Goal: Information Seeking & Learning: Learn about a topic

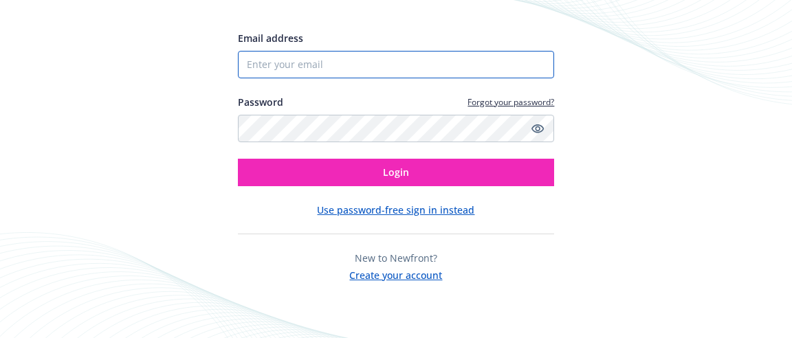
click at [375, 60] on input "Email address" at bounding box center [396, 65] width 317 height 28
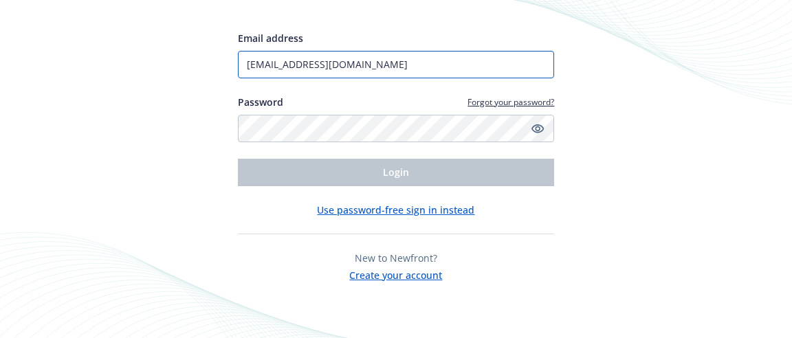
type input "[EMAIL_ADDRESS][DOMAIN_NAME]"
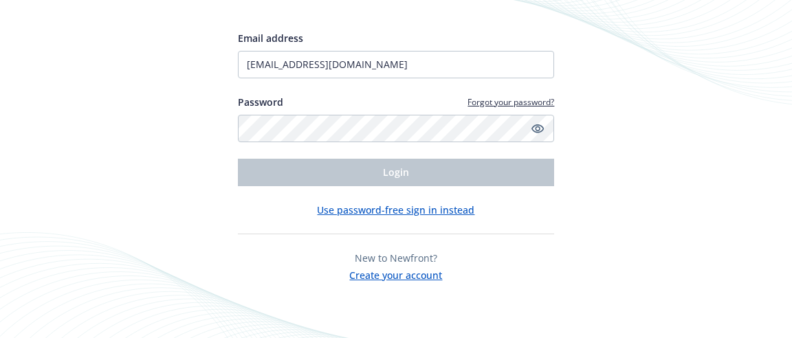
click at [368, 210] on button "Use password-free sign in instead" at bounding box center [395, 210] width 157 height 14
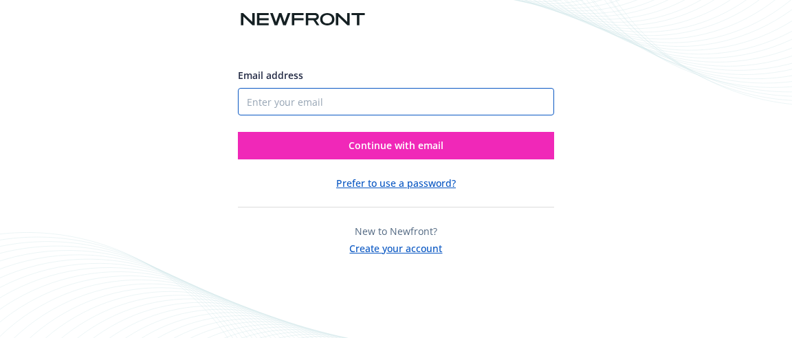
click at [310, 103] on input "Email address" at bounding box center [396, 102] width 317 height 28
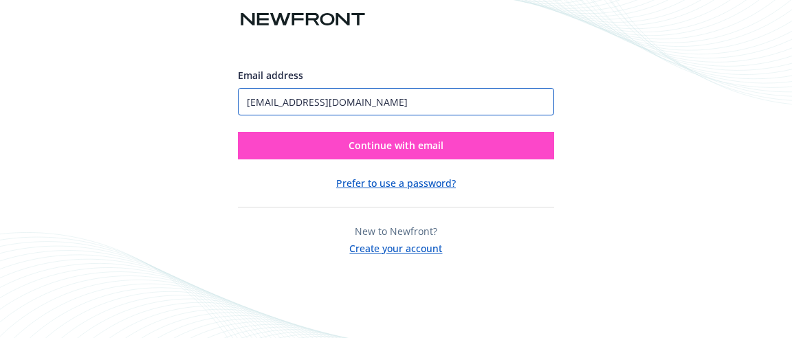
type input "[EMAIL_ADDRESS][DOMAIN_NAME]"
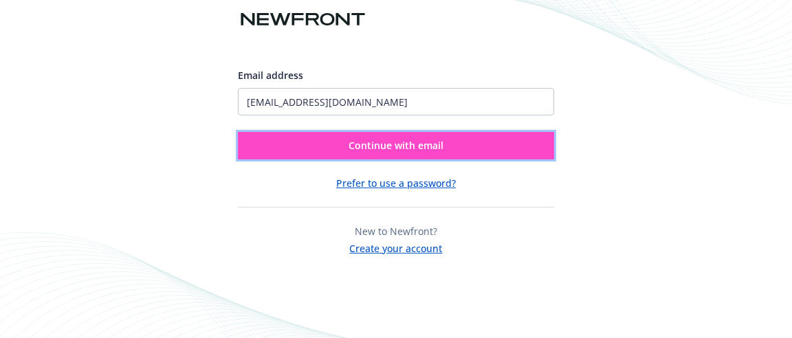
click at [330, 146] on button "Continue with email" at bounding box center [396, 146] width 317 height 28
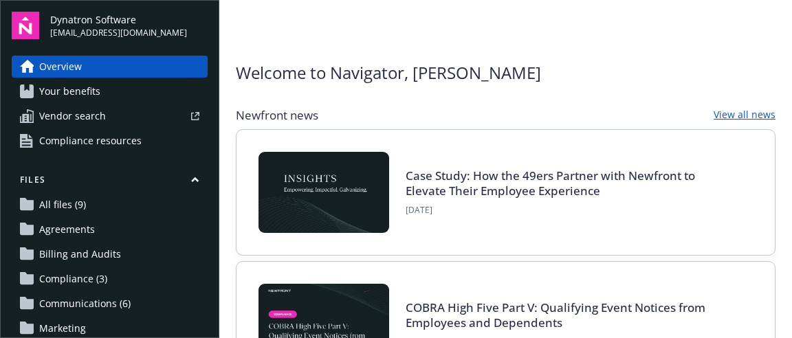
click at [98, 94] on span "Your benefits" at bounding box center [69, 91] width 61 height 22
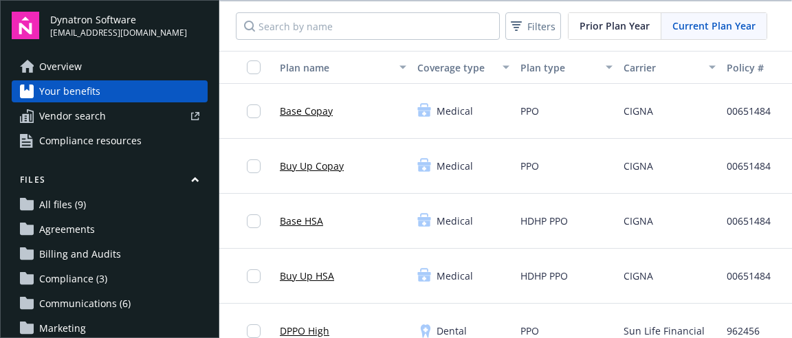
click at [690, 21] on span "Current Plan Year" at bounding box center [714, 26] width 83 height 14
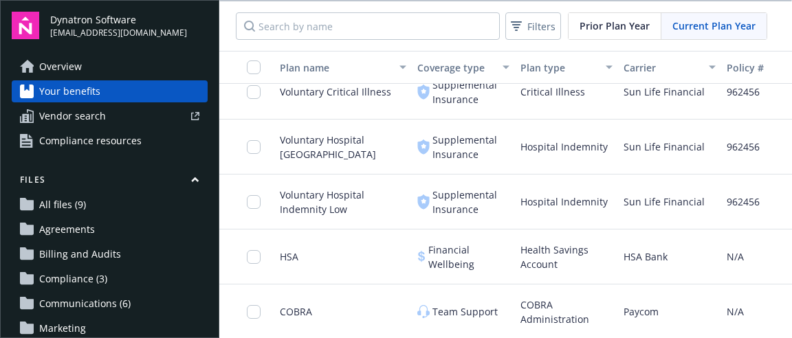
scroll to position [910, 0]
click at [75, 208] on span "All files (9)" at bounding box center [62, 205] width 47 height 22
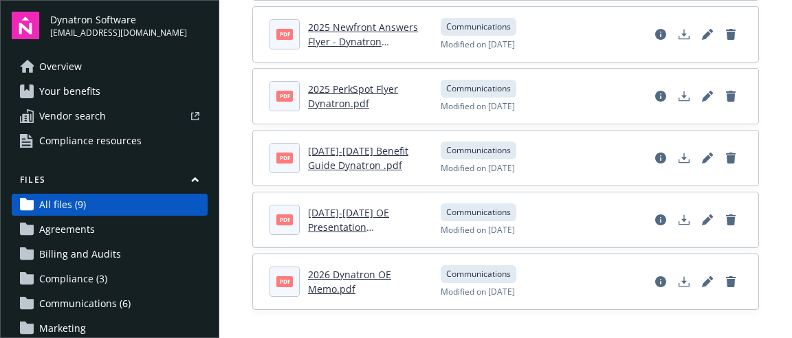
scroll to position [69, 0]
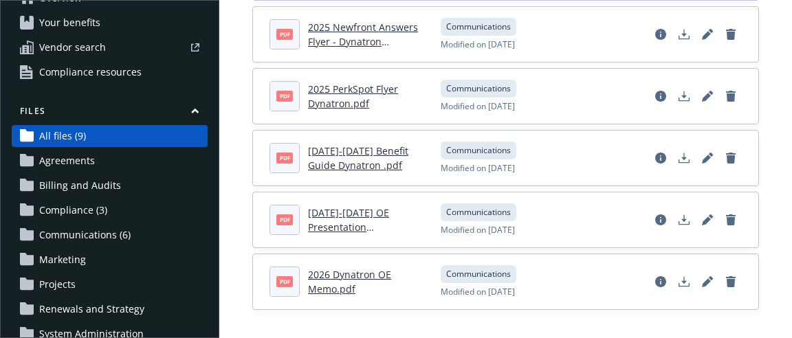
click at [115, 239] on span "Communications (6)" at bounding box center [84, 235] width 91 height 22
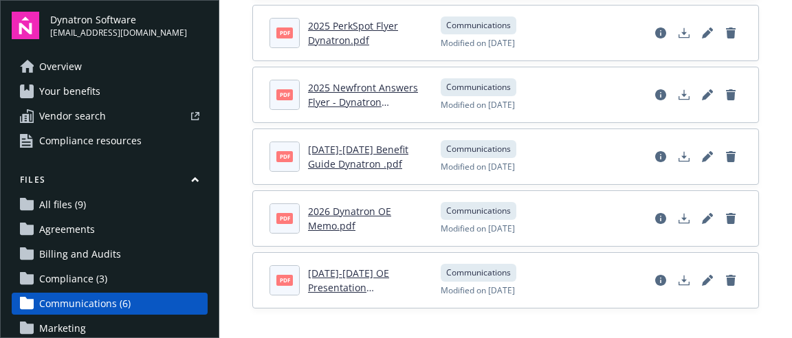
click at [63, 68] on span "Overview" at bounding box center [60, 67] width 43 height 22
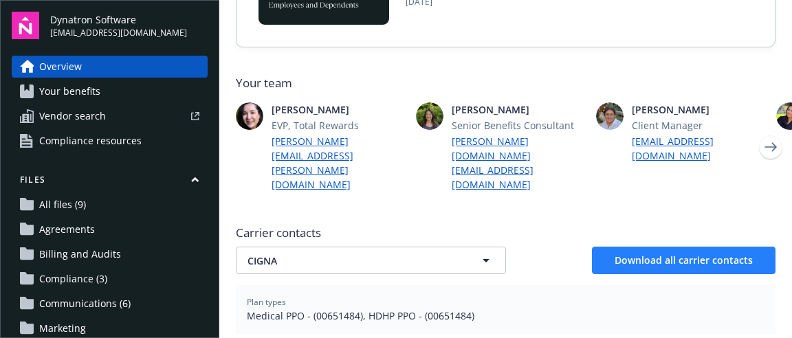
scroll to position [344, 0]
